Goal: Find specific page/section: Find specific page/section

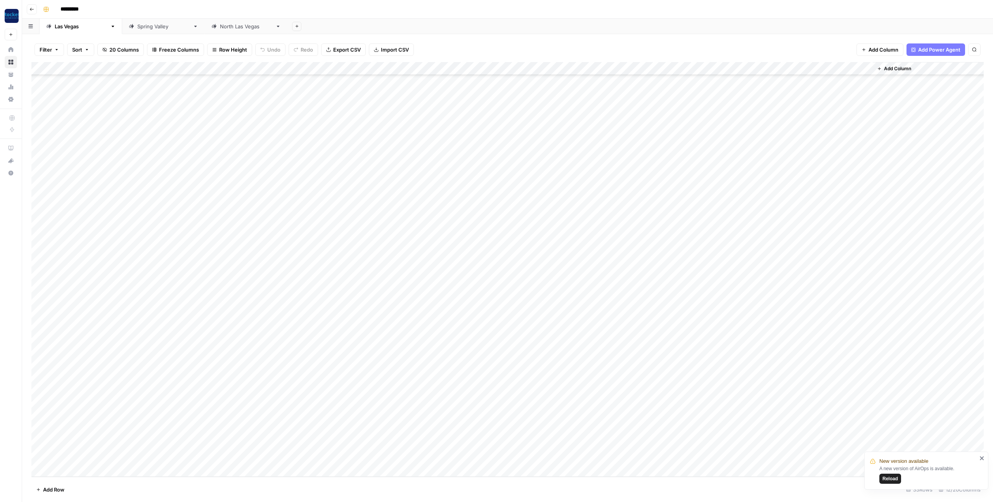
scroll to position [46, 0]
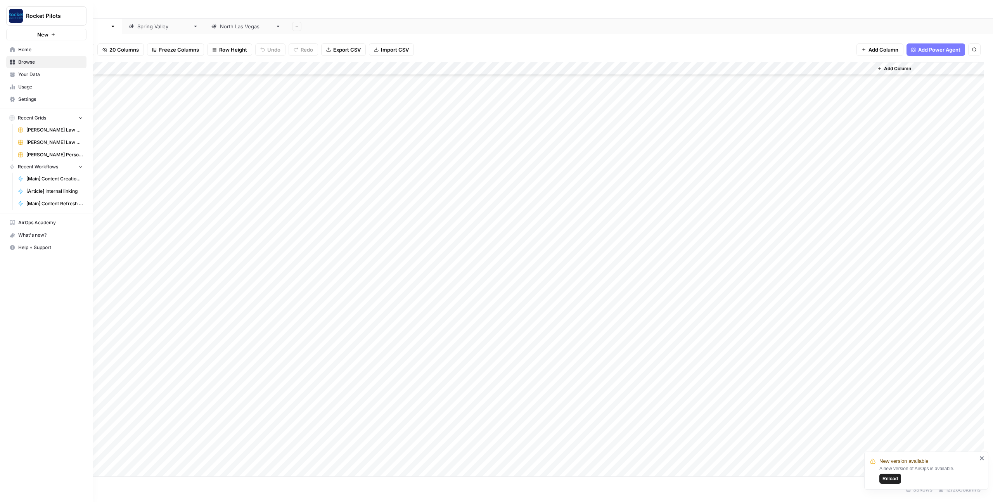
click at [35, 64] on span "Browse" at bounding box center [50, 62] width 65 height 7
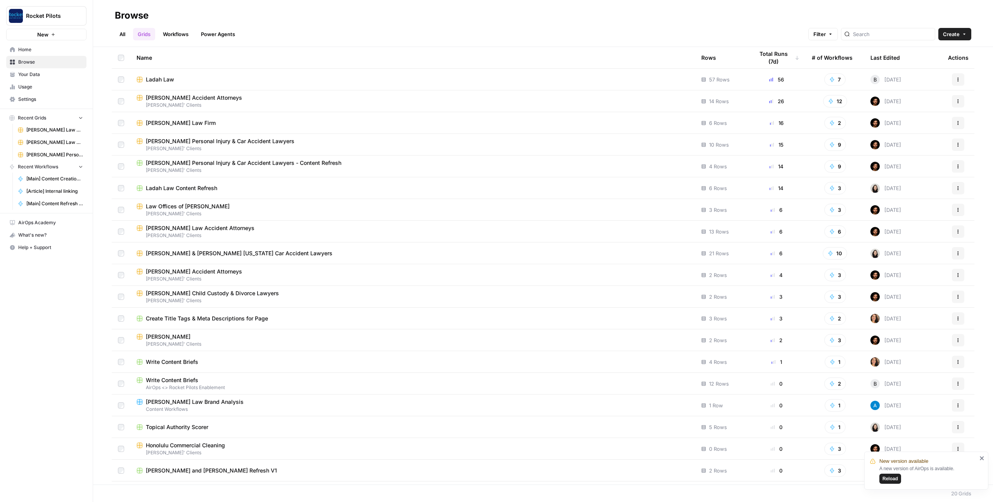
click at [171, 123] on span "[PERSON_NAME] Law Firm" at bounding box center [181, 123] width 70 height 8
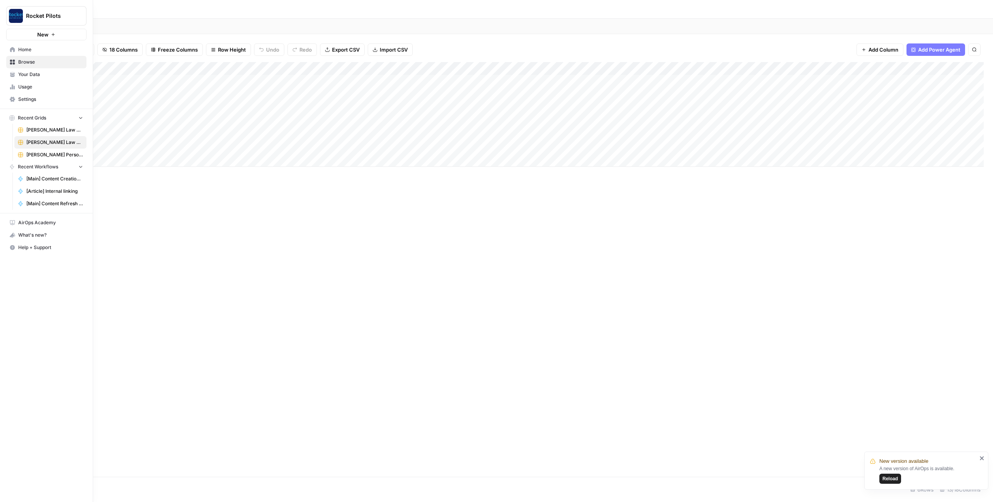
click at [31, 76] on span "Your Data" at bounding box center [50, 74] width 65 height 7
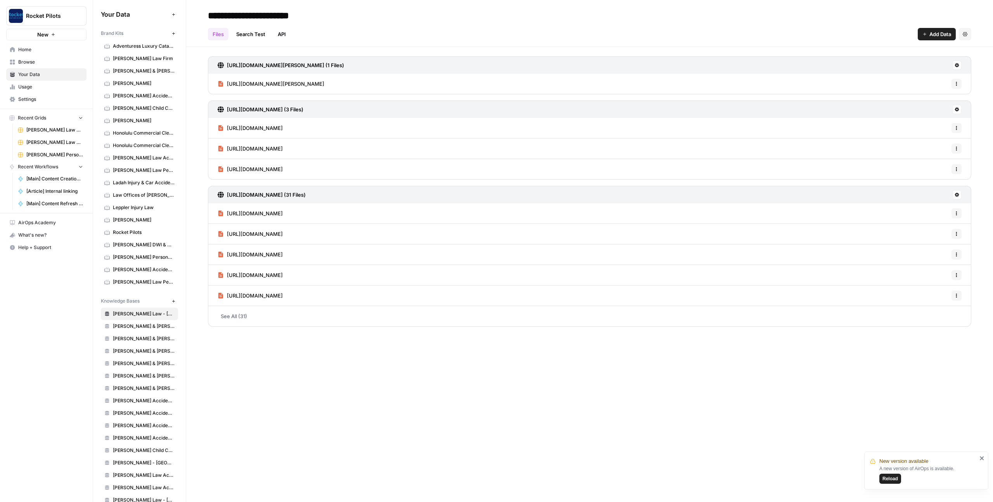
scroll to position [1, 0]
click at [40, 142] on span "[PERSON_NAME] Law Firm" at bounding box center [54, 142] width 57 height 7
